Goal: Task Accomplishment & Management: Complete application form

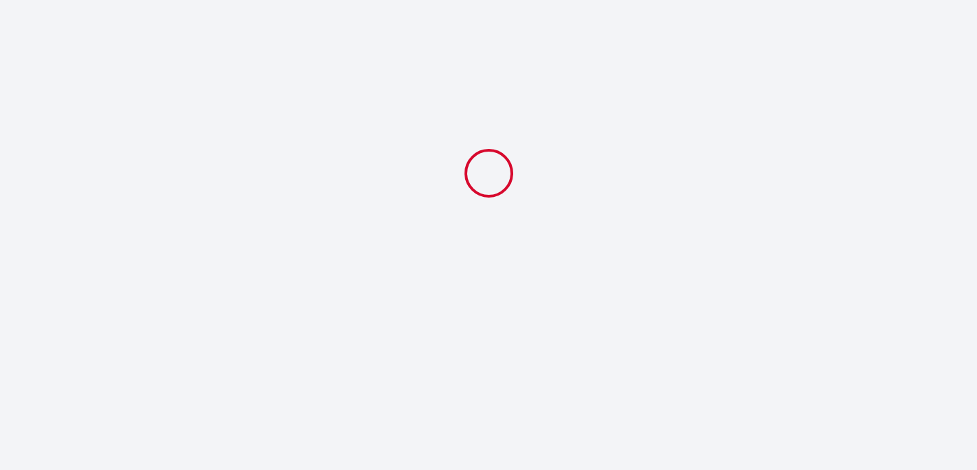
select select
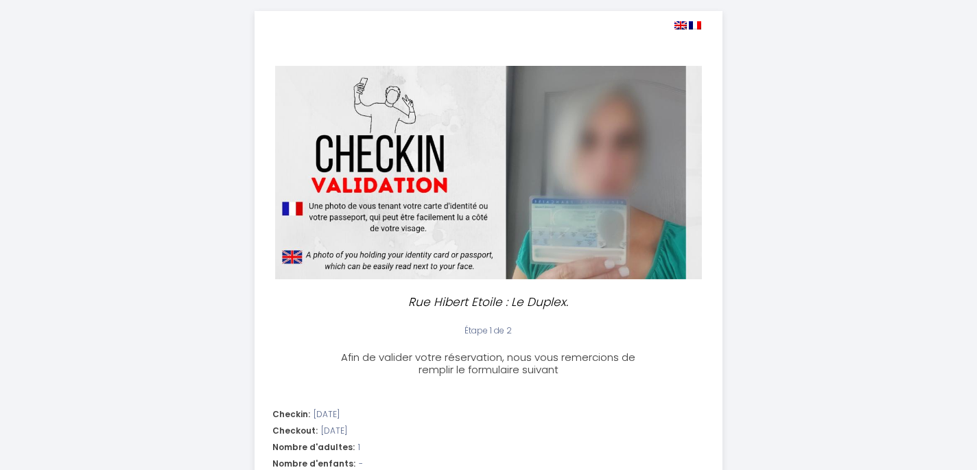
scroll to position [21, 0]
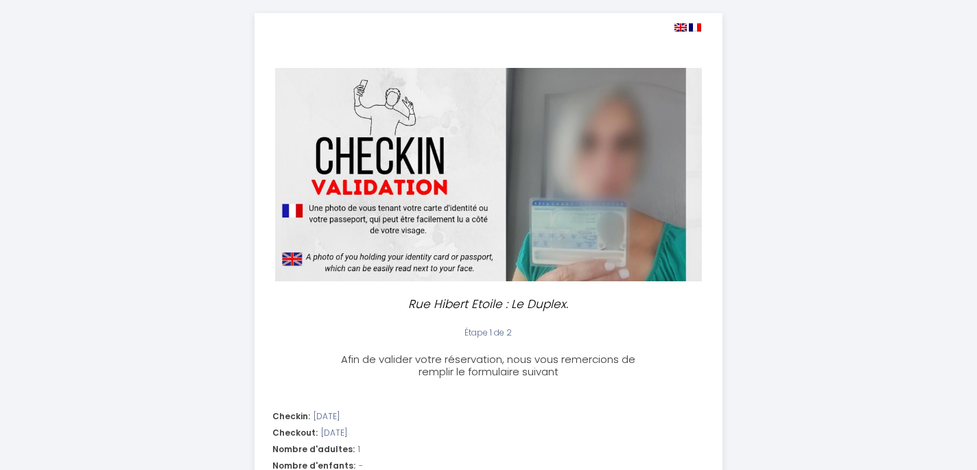
click at [680, 30] on img at bounding box center [680, 27] width 12 height 8
select select
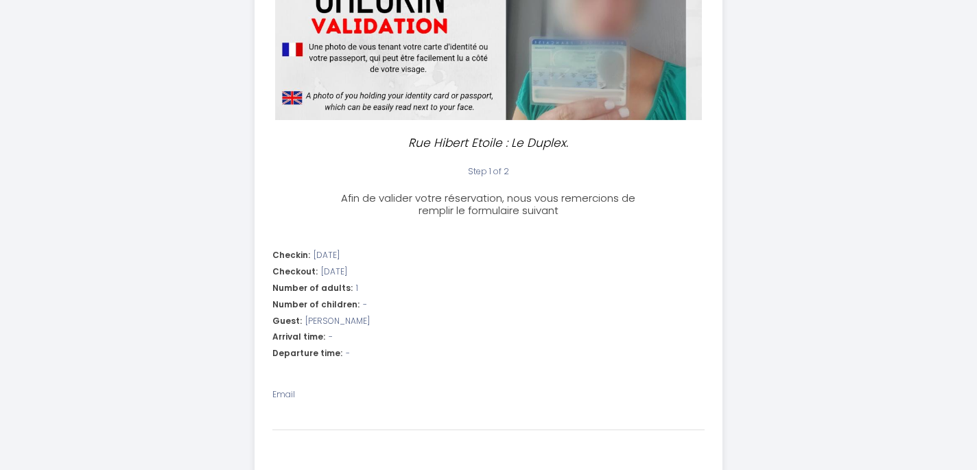
scroll to position [296, 0]
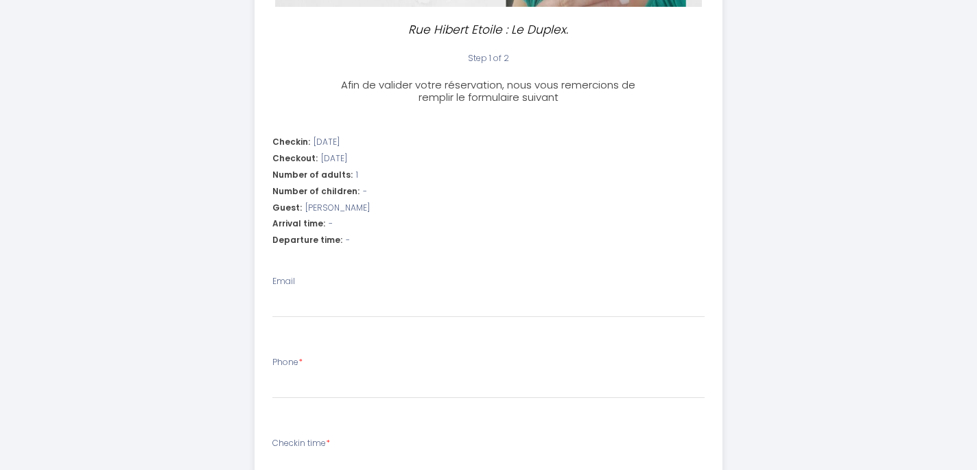
click at [347, 212] on span "[PERSON_NAME]" at bounding box center [337, 208] width 64 height 13
drag, startPoint x: 370, startPoint y: 212, endPoint x: 303, endPoint y: 212, distance: 67.2
click at [300, 213] on div "Guest: Anna Osipenkova" at bounding box center [488, 208] width 433 height 13
click at [366, 233] on li "Checkin: 2025-10-12 Checkout: 2025-10-16 Number of adults: 1 Number of children…" at bounding box center [488, 193] width 467 height 131
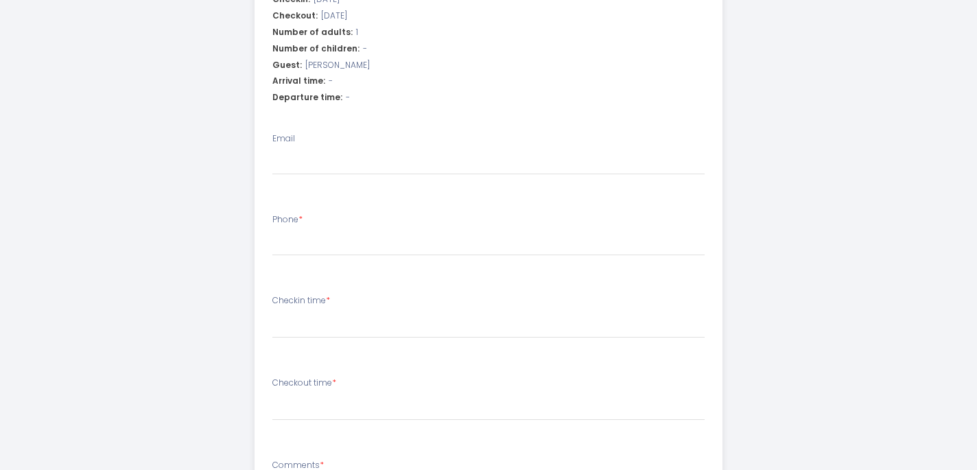
scroll to position [434, 0]
